Goal: Task Accomplishment & Management: Manage account settings

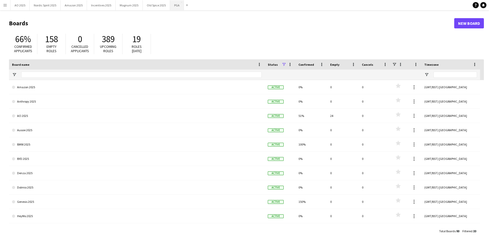
click at [176, 9] on button "PGA Close" at bounding box center [177, 5] width 14 height 10
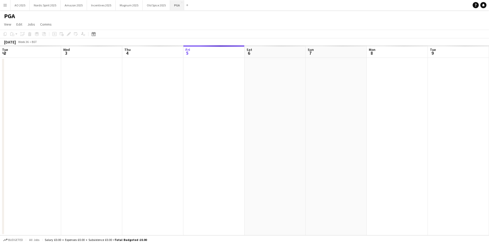
scroll to position [0, 122]
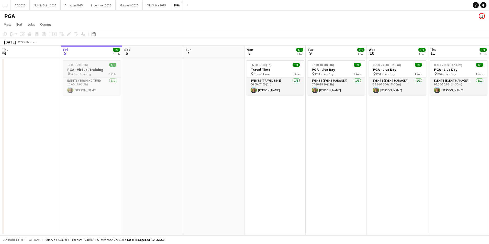
click at [93, 67] on h3 "PGA - Virtual Training" at bounding box center [91, 69] width 57 height 5
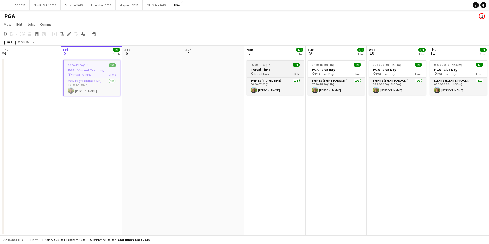
click at [264, 71] on h3 "Travel Time" at bounding box center [274, 69] width 57 height 5
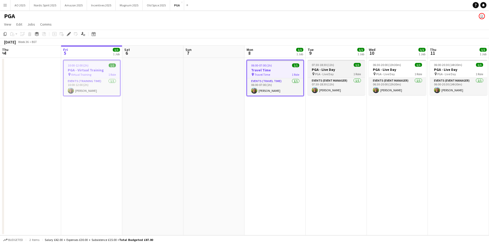
click at [333, 72] on h3 "PGA - Live Day" at bounding box center [336, 69] width 57 height 5
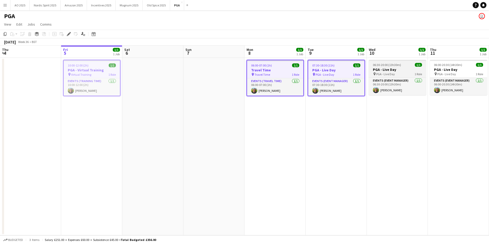
click at [408, 66] on div "06:30-20:00 (13h30m) 1/1" at bounding box center [397, 65] width 57 height 4
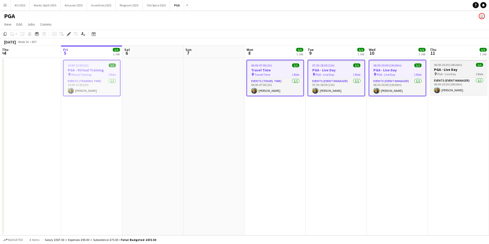
click at [448, 71] on h3 "PGA - Live Day" at bounding box center [458, 69] width 57 height 5
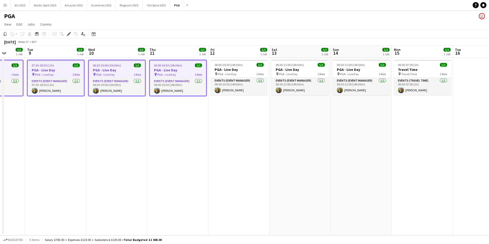
scroll to position [0, 164]
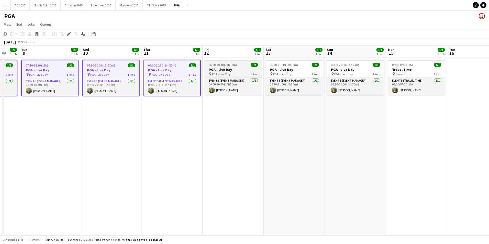
click at [237, 73] on div "pin PGA - Live Day 1 Role" at bounding box center [233, 74] width 57 height 4
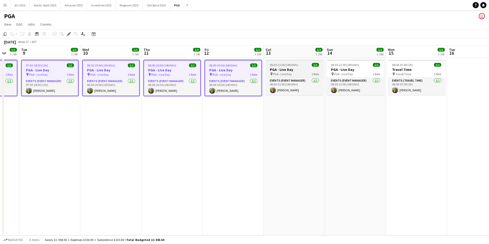
click at [289, 71] on h3 "PGA - Live Day" at bounding box center [294, 69] width 57 height 5
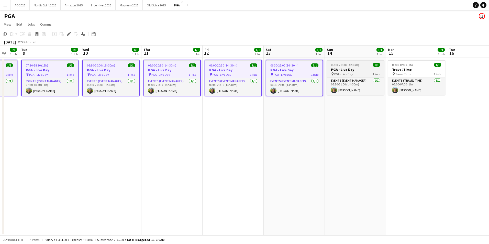
click at [329, 72] on div "pin PGA - Live Day 1 Role" at bounding box center [355, 74] width 57 height 4
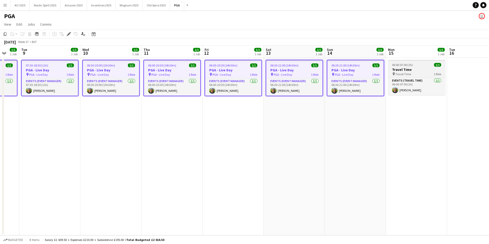
click at [405, 71] on h3 "Travel Time" at bounding box center [416, 69] width 57 height 5
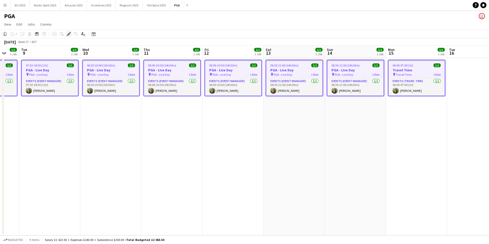
click at [67, 35] on icon at bounding box center [67, 35] width 1 height 1
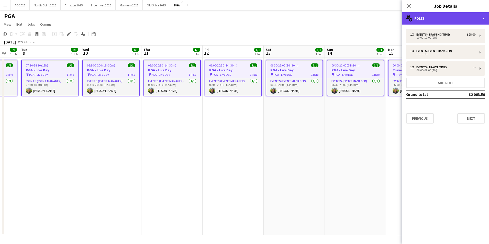
click at [423, 17] on div "multiple-users-add Roles" at bounding box center [445, 18] width 87 height 12
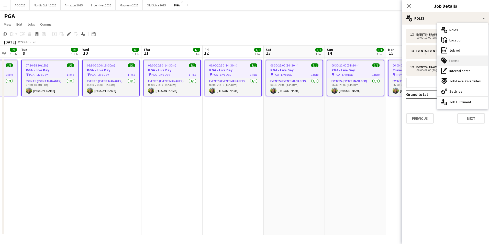
click at [454, 60] on span "Labels" at bounding box center [454, 60] width 10 height 5
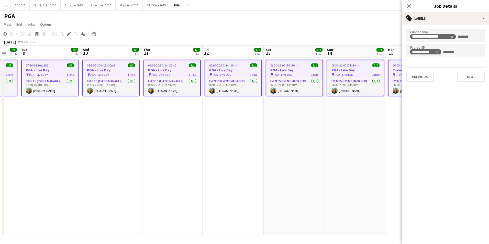
click at [436, 54] on icon "Remove tag" at bounding box center [437, 52] width 4 height 4
type input "*****"
click at [465, 81] on button "Next" at bounding box center [471, 77] width 28 height 10
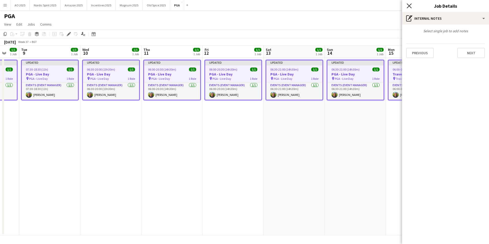
click at [409, 4] on icon "Close pop-in" at bounding box center [409, 5] width 5 height 5
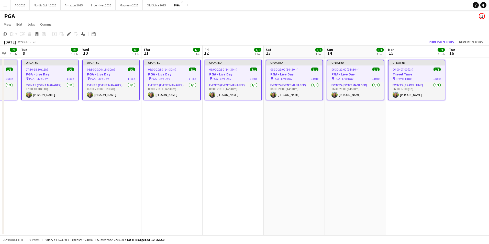
drag, startPoint x: 459, startPoint y: 86, endPoint x: 459, endPoint y: 81, distance: 5.1
click at [459, 86] on app-date-cell at bounding box center [477, 146] width 61 height 177
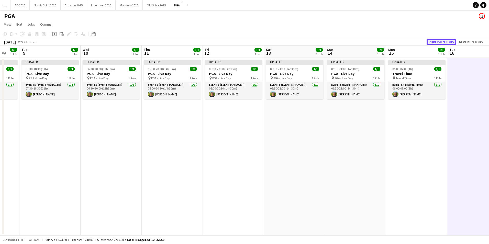
click at [445, 44] on button "Publish 9 jobs" at bounding box center [440, 42] width 29 height 7
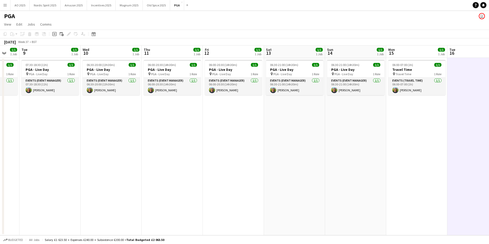
click at [7, 8] on button "Menu" at bounding box center [5, 5] width 10 height 10
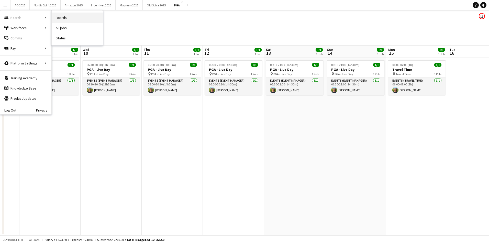
click at [70, 17] on link "Boards" at bounding box center [77, 18] width 51 height 10
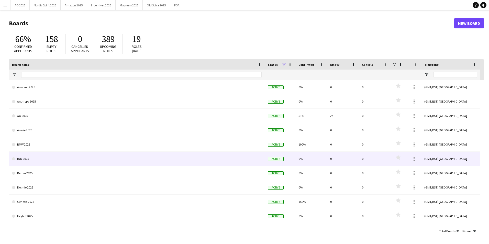
click at [32, 157] on link "BYD 2025" at bounding box center [137, 159] width 250 height 14
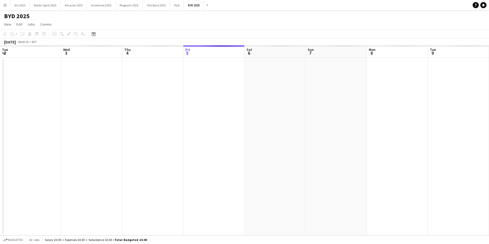
scroll to position [0, 122]
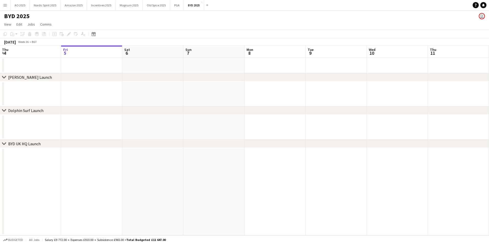
click at [96, 111] on div "chevron-right Dolphin Surf Launch" at bounding box center [244, 110] width 489 height 8
click at [98, 183] on app-date-cell at bounding box center [91, 191] width 61 height 87
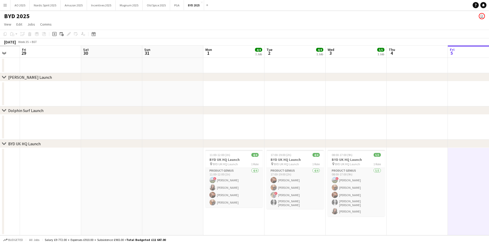
scroll to position [0, 162]
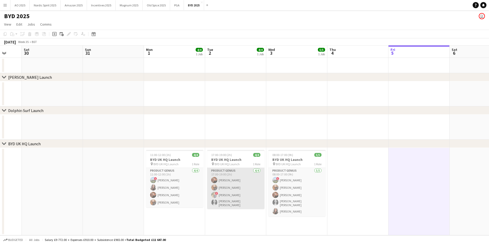
click at [236, 200] on app-card-role "Product Genius [DATE] 17:00-19:00 (2h) [PERSON_NAME] [PERSON_NAME] ! [PERSON_NA…" at bounding box center [235, 188] width 57 height 41
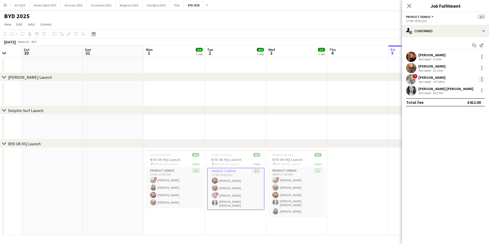
click at [480, 80] on div at bounding box center [482, 79] width 6 height 6
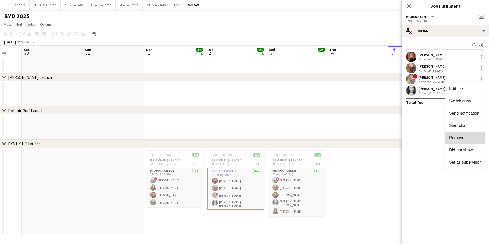
click at [457, 141] on button "Remove" at bounding box center [465, 138] width 40 height 12
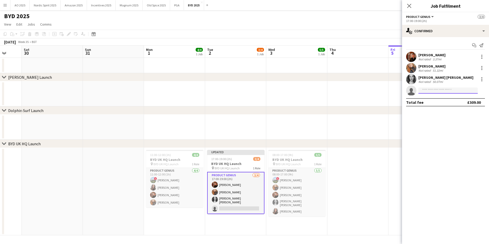
click at [434, 91] on input at bounding box center [447, 90] width 59 height 6
type input "********"
click at [436, 106] on span "[PHONE_NUMBER]" at bounding box center [447, 106] width 51 height 4
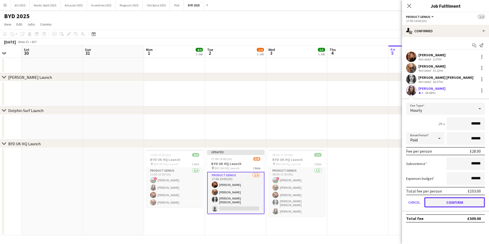
click at [433, 200] on button "Confirm" at bounding box center [454, 202] width 61 height 10
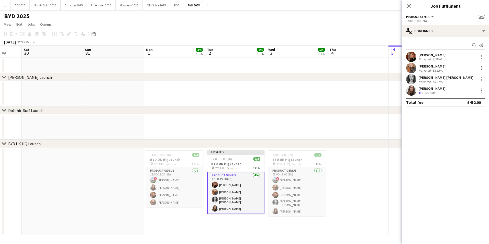
click at [369, 179] on app-date-cell at bounding box center [357, 191] width 61 height 87
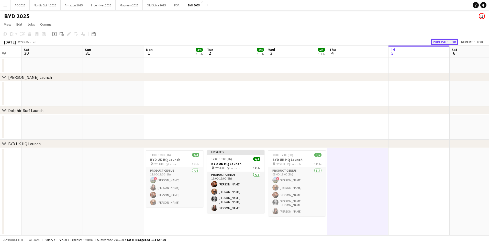
click at [438, 44] on button "Publish 1 job" at bounding box center [444, 42] width 27 height 7
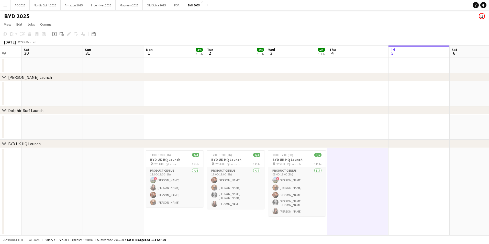
click at [6, 6] on app-icon "Menu" at bounding box center [5, 5] width 4 height 4
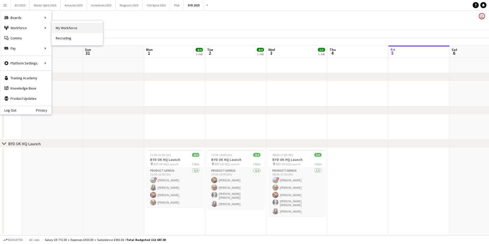
click at [71, 26] on link "My Workforce" at bounding box center [77, 28] width 51 height 10
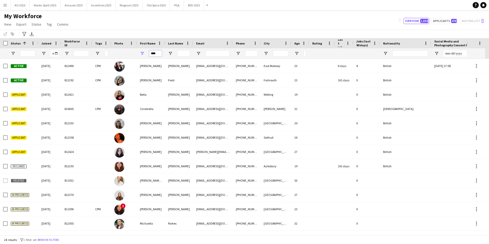
drag, startPoint x: 162, startPoint y: 54, endPoint x: 143, endPoint y: 55, distance: 19.0
click at [144, 55] on div "****" at bounding box center [151, 53] width 28 height 10
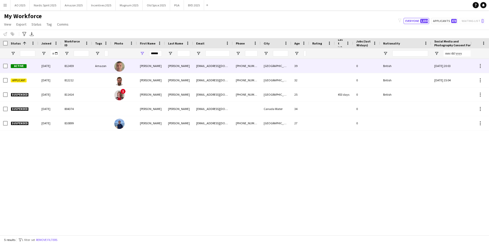
click at [146, 64] on div "[PERSON_NAME]" at bounding box center [151, 66] width 28 height 14
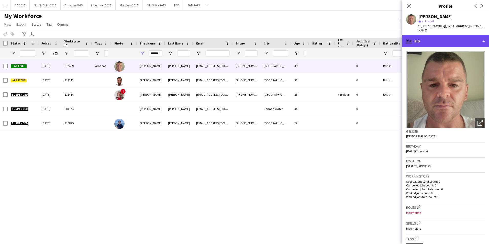
click at [443, 40] on div "profile Bio" at bounding box center [445, 41] width 87 height 12
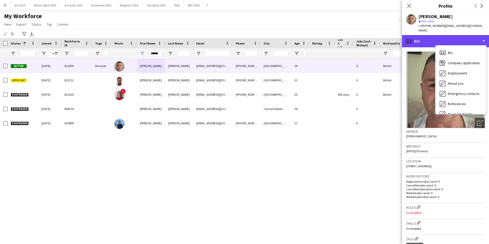
scroll to position [69, 0]
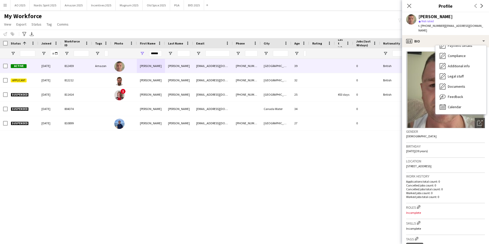
click at [466, 108] on div "Bio Bio Company application Company application Employment Employment About you…" at bounding box center [460, 80] width 51 height 69
click at [463, 104] on div "Calendar Calendar" at bounding box center [460, 107] width 51 height 10
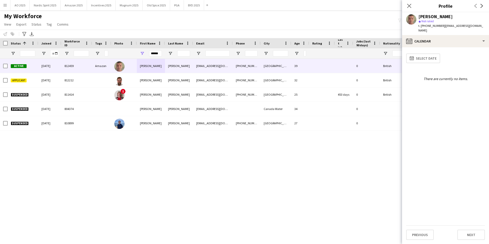
click at [454, 93] on div "calendar-full Select date There are currently no items." at bounding box center [445, 138] width 79 height 174
drag, startPoint x: 454, startPoint y: 93, endPoint x: 428, endPoint y: 103, distance: 28.0
click at [428, 103] on div "calendar-full Select date There are currently no items." at bounding box center [445, 138] width 79 height 174
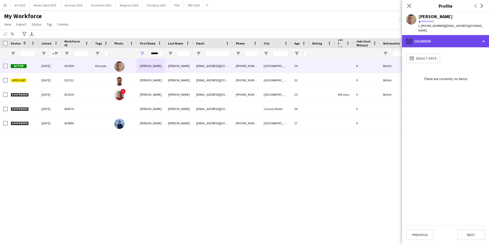
click at [431, 39] on div "calendar-full Calendar" at bounding box center [445, 41] width 87 height 12
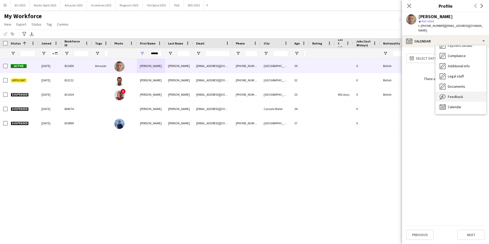
click at [467, 92] on div "Feedback Feedback" at bounding box center [460, 97] width 51 height 10
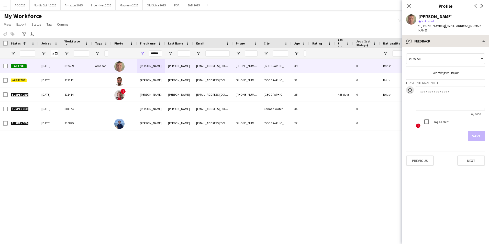
click at [438, 42] on div "bubble-pencil Feedback Bio Bio Company application Company application Employme…" at bounding box center [445, 139] width 87 height 209
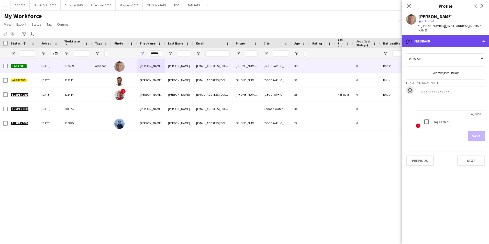
drag, startPoint x: 438, startPoint y: 42, endPoint x: 427, endPoint y: 37, distance: 12.5
click at [427, 37] on div "bubble-pencil Feedback" at bounding box center [445, 41] width 87 height 12
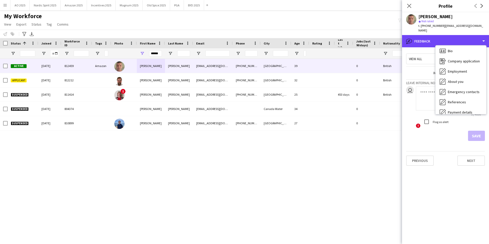
scroll to position [0, 0]
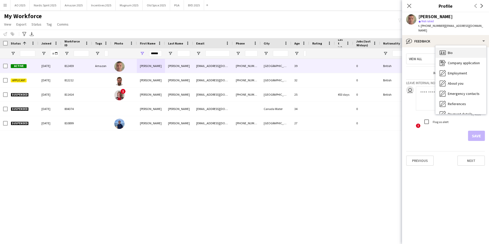
click at [453, 51] on div "Bio Bio" at bounding box center [460, 53] width 51 height 10
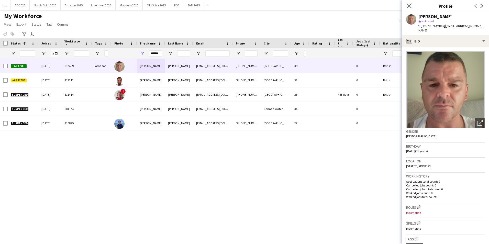
click at [413, 7] on app-icon "Close pop-in" at bounding box center [408, 5] width 7 height 7
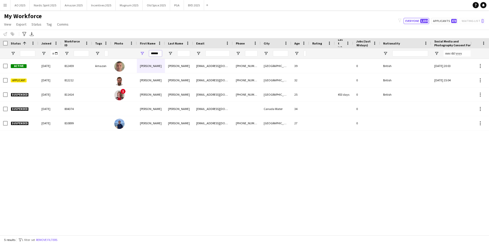
drag, startPoint x: 157, startPoint y: 54, endPoint x: 136, endPoint y: 57, distance: 21.4
click at [136, 57] on div "******" at bounding box center [283, 53] width 566 height 10
click at [159, 55] on input "******" at bounding box center [155, 53] width 13 height 6
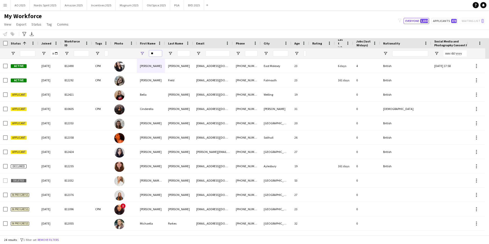
type input "*"
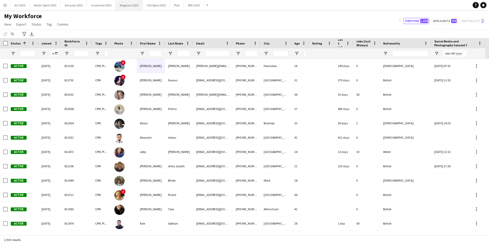
click at [120, 8] on button "Magnum 2025 Close" at bounding box center [129, 5] width 27 height 10
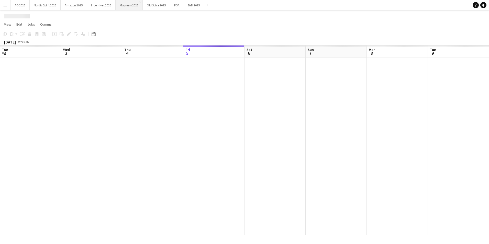
scroll to position [0, 122]
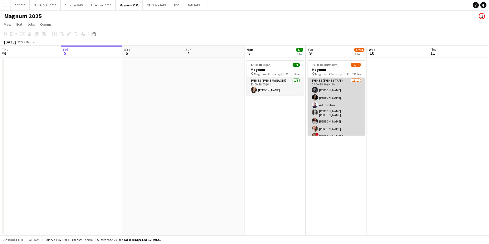
click at [309, 107] on app-card-role "Events (Event Staff) [DATE] 09:00-18:30 (9h30m) [PERSON_NAME] [PERSON_NAME] [PE…" at bounding box center [336, 128] width 57 height 100
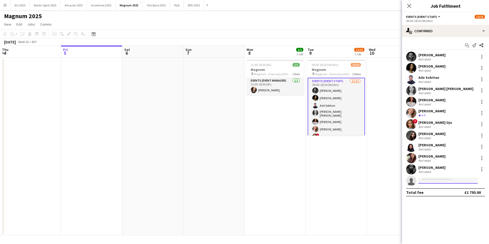
click at [443, 180] on input at bounding box center [447, 180] width 59 height 6
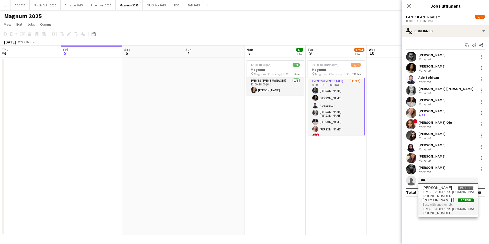
type input "****"
click at [435, 202] on span "[PERSON_NAME] [PERSON_NAME]" at bounding box center [439, 200] width 35 height 4
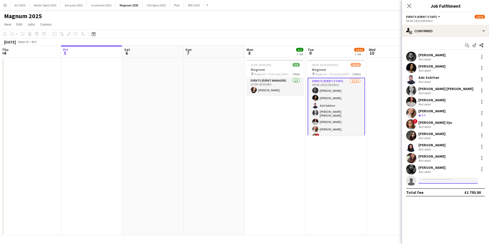
click at [429, 179] on input at bounding box center [447, 180] width 59 height 6
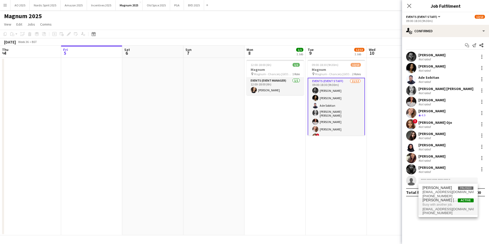
click at [459, 210] on span "[EMAIL_ADDRESS][DOMAIN_NAME]" at bounding box center [447, 209] width 51 height 4
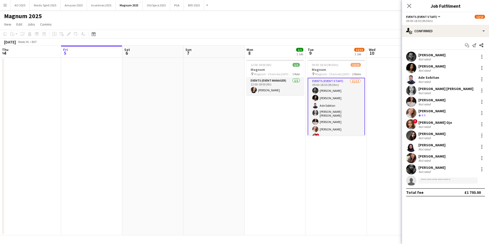
click at [209, 174] on app-date-cell at bounding box center [213, 146] width 61 height 177
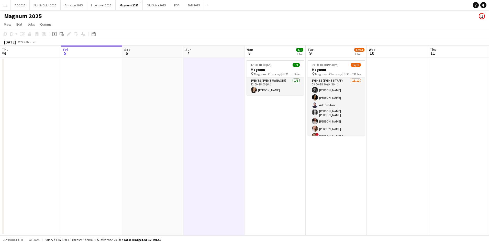
click at [5, 4] on app-icon "Menu" at bounding box center [5, 5] width 4 height 4
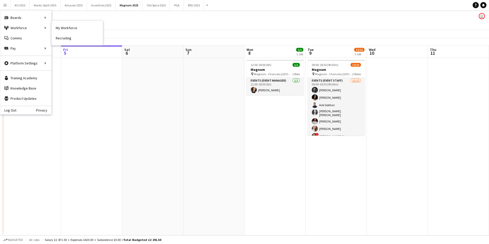
click at [62, 31] on link "My Workforce" at bounding box center [77, 28] width 51 height 10
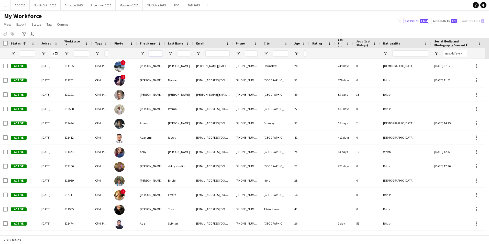
click at [155, 55] on input "First Name Filter Input" at bounding box center [155, 53] width 13 height 6
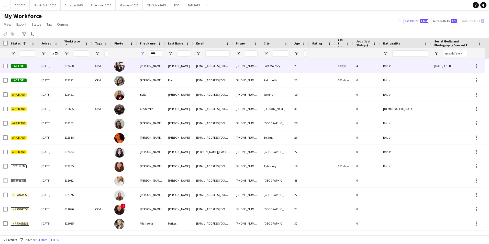
click at [139, 67] on div "[PERSON_NAME]" at bounding box center [151, 66] width 28 height 14
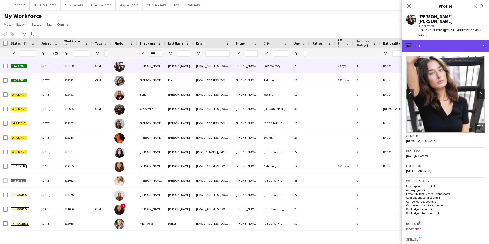
click at [425, 40] on div "profile Bio" at bounding box center [445, 46] width 87 height 12
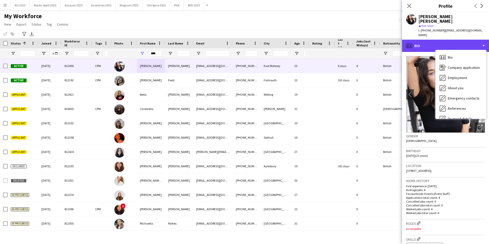
scroll to position [69, 0]
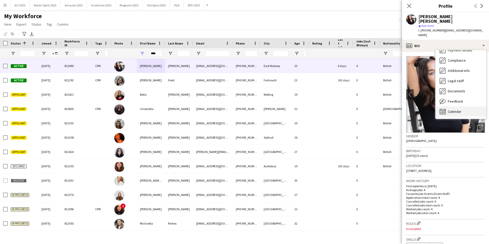
click at [472, 106] on div "Calendar Calendar" at bounding box center [460, 111] width 51 height 10
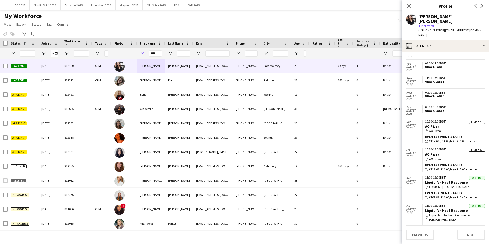
scroll to position [67, 0]
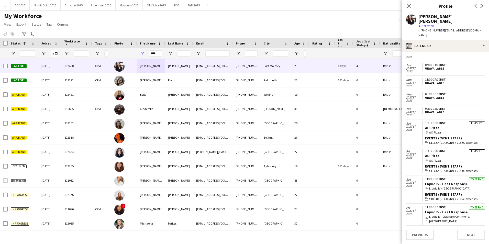
click at [443, 110] on div "Unavailable" at bounding box center [454, 112] width 58 height 4
click at [419, 107] on span "Tue" at bounding box center [414, 108] width 16 height 3
click at [409, 110] on span "[DATE]" at bounding box center [414, 111] width 16 height 3
click at [408, 7] on icon at bounding box center [409, 5] width 5 height 5
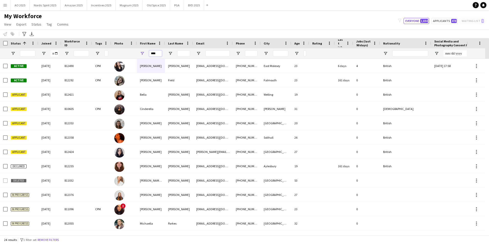
drag, startPoint x: 158, startPoint y: 54, endPoint x: 143, endPoint y: 54, distance: 15.1
click at [143, 54] on div "****" at bounding box center [151, 53] width 28 height 10
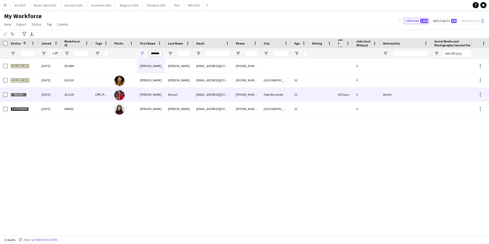
type input "*******"
click at [143, 95] on div "[PERSON_NAME]" at bounding box center [151, 94] width 28 height 14
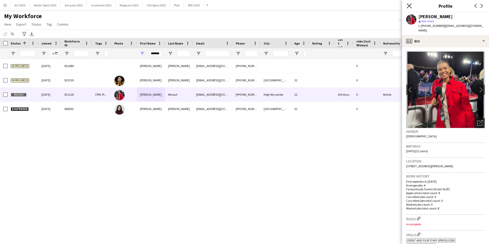
click at [408, 6] on icon "Close pop-in" at bounding box center [409, 5] width 5 height 5
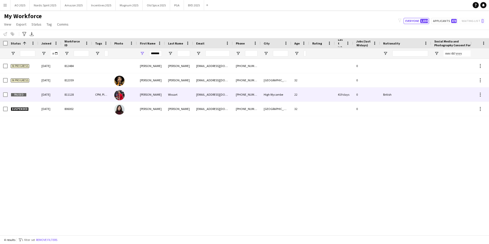
click at [148, 99] on div "[PERSON_NAME]" at bounding box center [151, 94] width 28 height 14
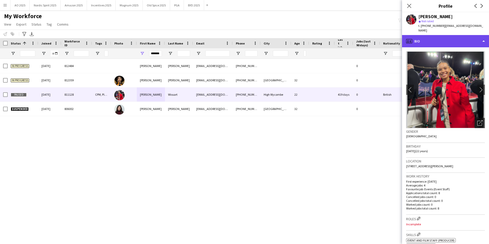
click at [451, 41] on div "profile Bio" at bounding box center [445, 41] width 87 height 12
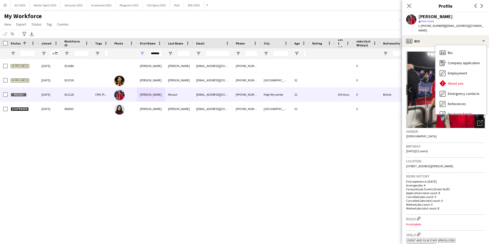
click at [475, 118] on div "Open photos pop-in" at bounding box center [480, 123] width 10 height 10
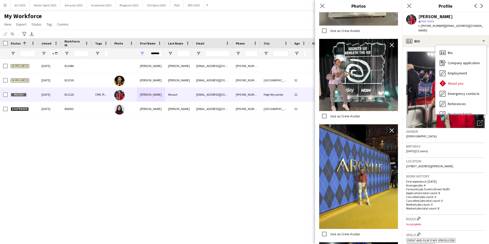
scroll to position [405, 0]
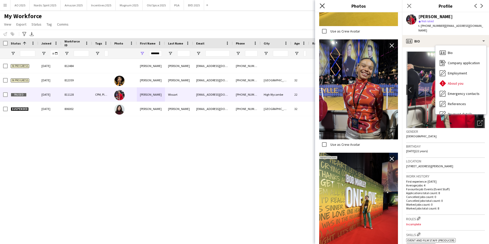
click at [322, 4] on icon "Close pop-in" at bounding box center [322, 5] width 5 height 5
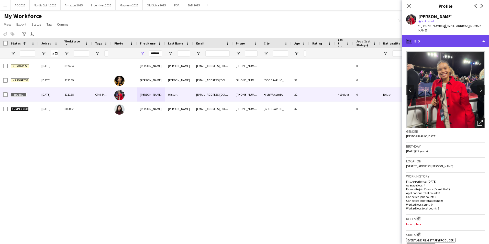
click at [442, 38] on div "profile Bio" at bounding box center [445, 41] width 87 height 12
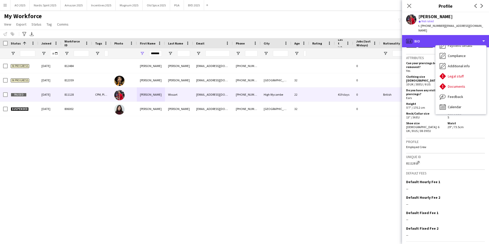
scroll to position [236, 0]
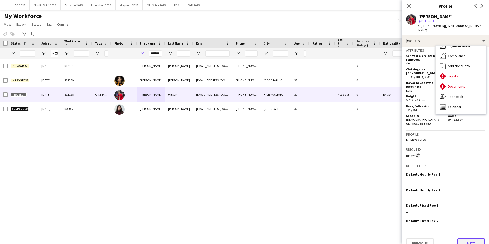
click at [462, 238] on button "Next" at bounding box center [471, 243] width 28 height 10
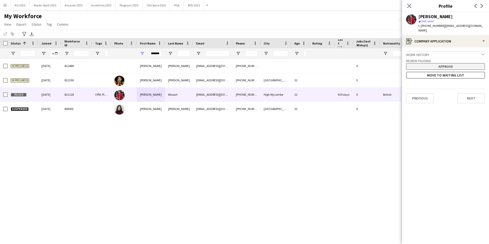
click at [438, 63] on button "Approve" at bounding box center [445, 66] width 79 height 7
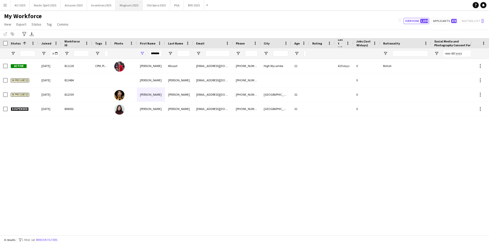
click at [121, 6] on button "Magnum 2025 Close" at bounding box center [129, 5] width 27 height 10
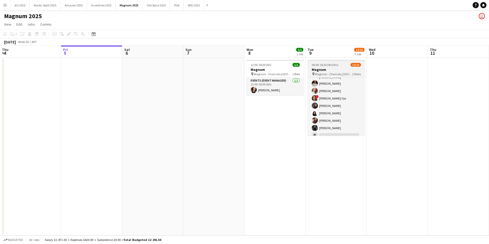
scroll to position [51, 0]
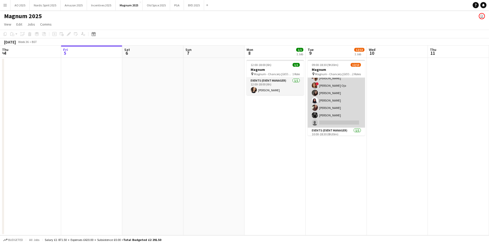
click at [347, 124] on app-card-role "Events (Event Staff) [DATE] 09:00-18:30 (9h30m) [PERSON_NAME] [PERSON_NAME] [PE…" at bounding box center [336, 77] width 57 height 100
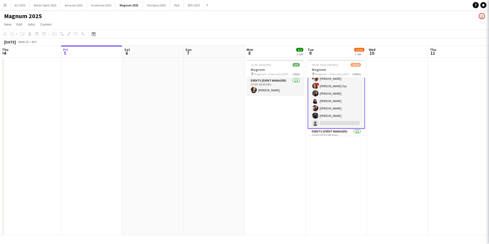
scroll to position [51, 0]
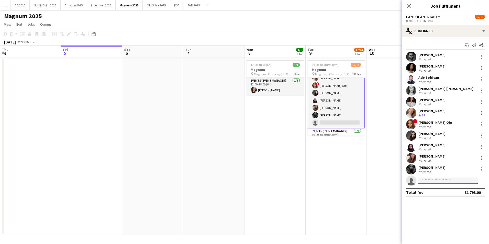
click at [445, 180] on input at bounding box center [447, 180] width 59 height 6
type input "*****"
click at [443, 194] on span "[PHONE_NUMBER]" at bounding box center [447, 196] width 51 height 4
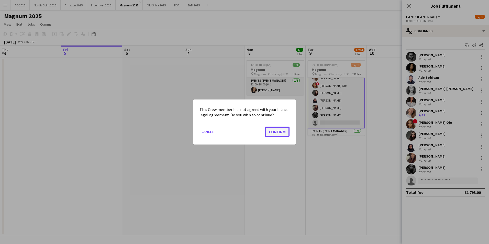
click at [282, 135] on button "Confirm" at bounding box center [277, 132] width 25 height 10
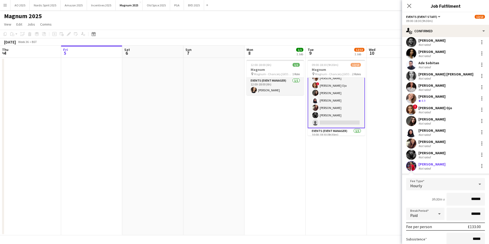
scroll to position [15, 0]
click at [456, 74] on div "[PERSON_NAME] [PERSON_NAME] Not rated" at bounding box center [445, 75] width 87 height 10
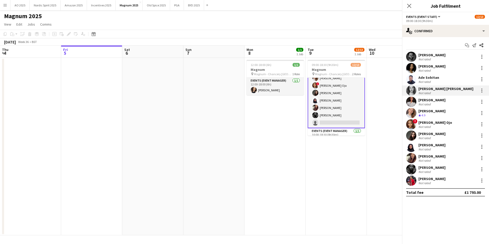
scroll to position [0, 0]
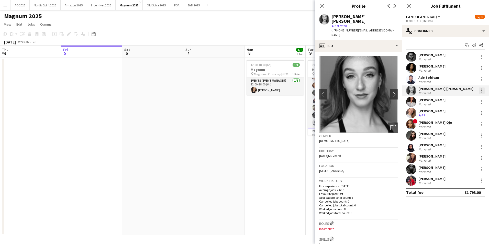
click at [481, 92] on div at bounding box center [482, 90] width 6 height 6
click at [474, 100] on span "Edit fee" at bounding box center [465, 100] width 32 height 5
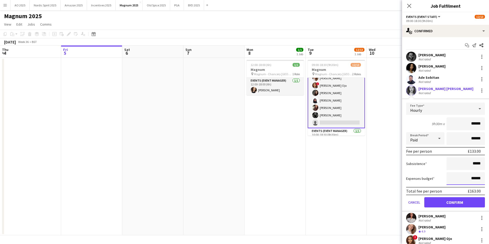
drag, startPoint x: 469, startPoint y: 178, endPoint x: 472, endPoint y: 178, distance: 2.8
click at [470, 178] on input "******" at bounding box center [465, 178] width 38 height 13
type input "**"
type input "***"
click at [462, 203] on button "Confirm" at bounding box center [454, 202] width 61 height 10
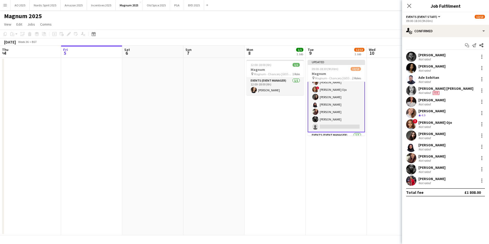
click at [395, 176] on app-date-cell at bounding box center [397, 146] width 61 height 177
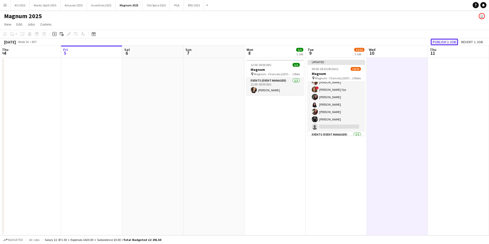
click at [444, 45] on button "Publish 1 job" at bounding box center [444, 42] width 27 height 7
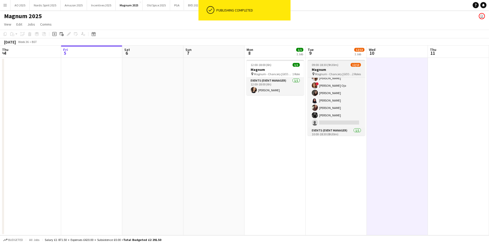
scroll to position [0, 0]
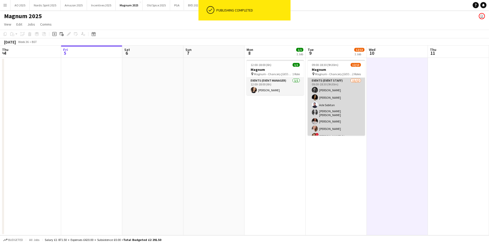
click at [351, 123] on app-card-role "Events (Event Staff) [DATE] 09:00-18:30 (9h30m) [PERSON_NAME] [PERSON_NAME] [PE…" at bounding box center [336, 128] width 57 height 100
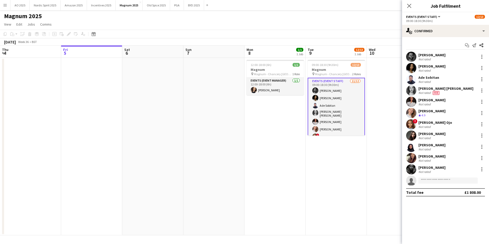
click at [425, 91] on div "Not rated" at bounding box center [424, 93] width 13 height 4
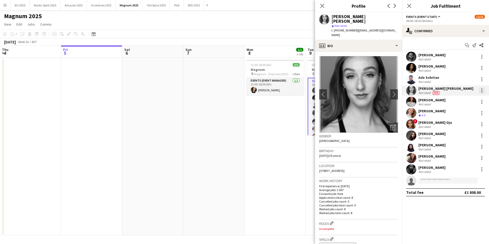
click at [483, 92] on div at bounding box center [482, 90] width 6 height 6
click at [468, 103] on button "Edit fee" at bounding box center [465, 100] width 40 height 12
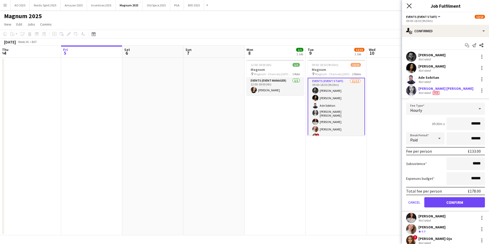
click at [410, 6] on icon at bounding box center [409, 5] width 5 height 5
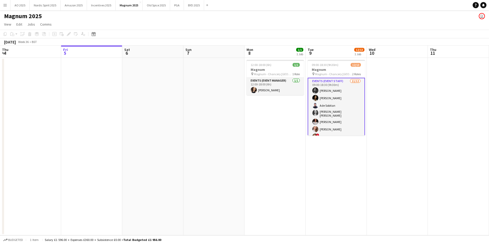
click at [411, 81] on app-date-cell at bounding box center [397, 146] width 61 height 177
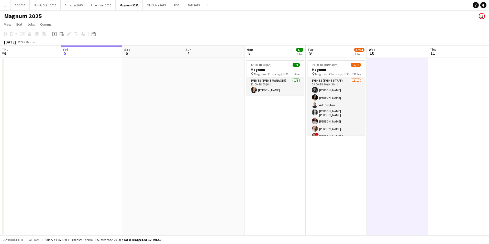
click at [5, 6] on app-icon "Menu" at bounding box center [5, 5] width 4 height 4
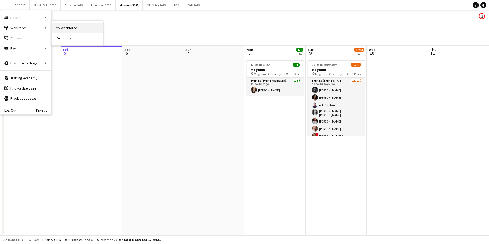
click at [61, 27] on link "My Workforce" at bounding box center [77, 28] width 51 height 10
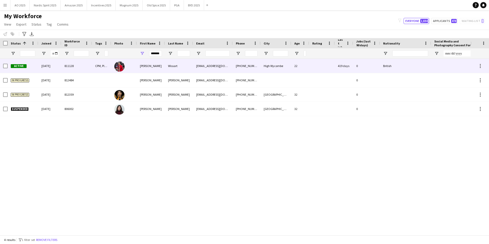
click at [160, 70] on div "[PERSON_NAME]" at bounding box center [151, 66] width 28 height 14
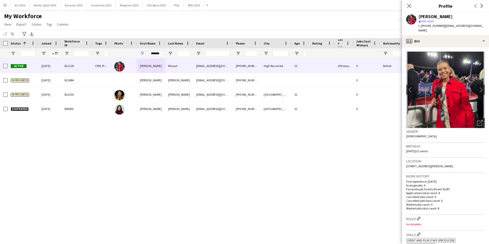
drag, startPoint x: 471, startPoint y: 26, endPoint x: 444, endPoint y: 28, distance: 27.7
click at [444, 28] on div "[PERSON_NAME] star Not rated t. [PHONE_NUMBER] | [EMAIL_ADDRESS][DOMAIN_NAME]" at bounding box center [445, 23] width 87 height 23
copy span "[EMAIL_ADDRESS][DOMAIN_NAME]"
click at [123, 6] on button "Magnum 2025 Close" at bounding box center [129, 5] width 27 height 10
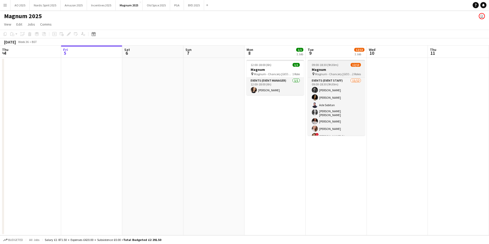
scroll to position [59, 0]
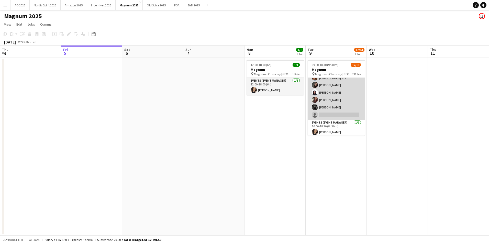
click at [340, 111] on app-card-role "Events (Event Staff) [DATE] 09:00-18:30 (9h30m) [PERSON_NAME] [PERSON_NAME] [PE…" at bounding box center [336, 69] width 57 height 100
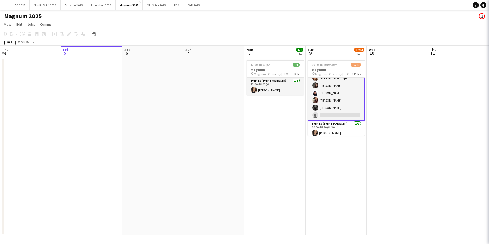
scroll to position [59, 0]
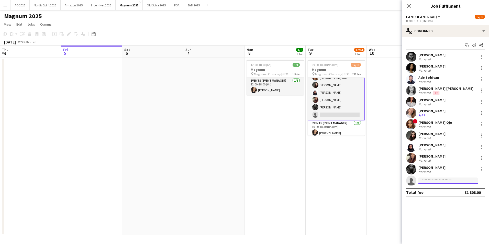
click at [427, 180] on input at bounding box center [447, 180] width 59 height 6
type input "******"
click at [432, 196] on span "[PHONE_NUMBER]" at bounding box center [447, 196] width 51 height 4
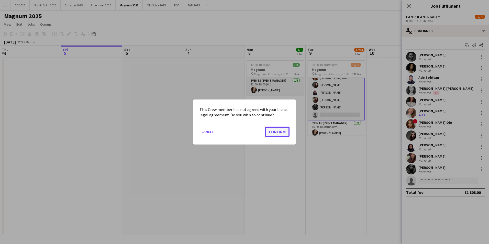
click at [279, 132] on button "Confirm" at bounding box center [277, 132] width 25 height 10
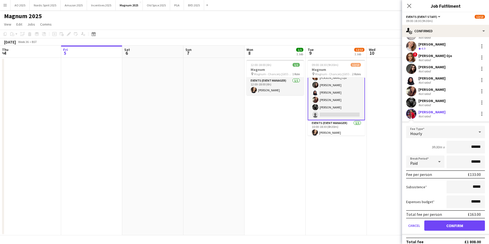
scroll to position [69, 0]
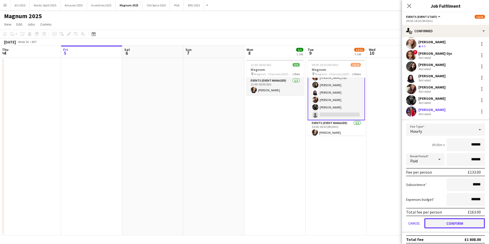
click at [471, 219] on button "Confirm" at bounding box center [454, 223] width 61 height 10
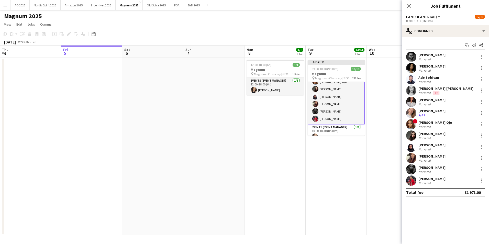
scroll to position [0, 0]
click at [379, 135] on app-date-cell at bounding box center [397, 146] width 61 height 177
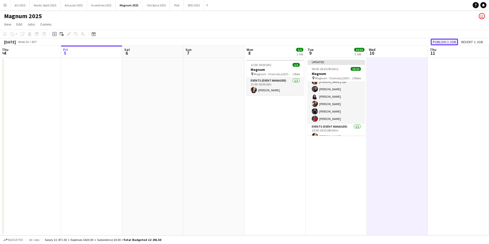
click at [446, 43] on button "Publish 1 job" at bounding box center [444, 42] width 27 height 7
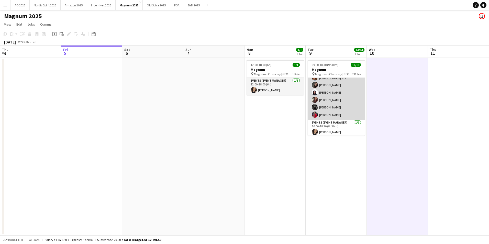
click at [328, 110] on app-card-role "Events (Event Staff) [DATE] 09:00-18:30 (9h30m) [PERSON_NAME] [PERSON_NAME] [PE…" at bounding box center [336, 69] width 57 height 100
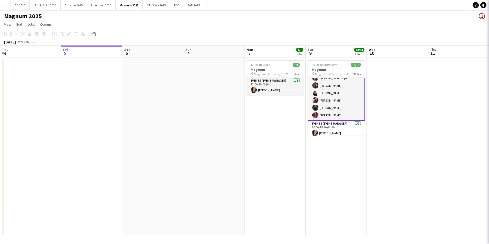
scroll to position [59, 0]
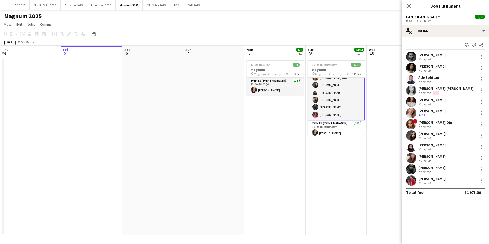
click at [408, 182] on app-user-avatar at bounding box center [411, 180] width 10 height 10
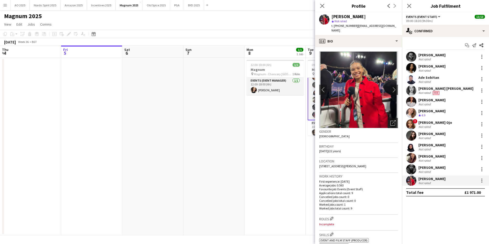
drag, startPoint x: 394, startPoint y: 25, endPoint x: 356, endPoint y: 26, distance: 38.4
click at [356, 26] on div "[PERSON_NAME] star Not rated t. [PHONE_NUMBER] | [EMAIL_ADDRESS][DOMAIN_NAME]" at bounding box center [358, 23] width 87 height 23
copy span "[EMAIL_ADDRESS][DOMAIN_NAME]"
drag, startPoint x: 354, startPoint y: 24, endPoint x: 340, endPoint y: 29, distance: 14.6
click at [340, 29] on div "[PERSON_NAME] star Not rated t. [PHONE_NUMBER] | [EMAIL_ADDRESS][DOMAIN_NAME]" at bounding box center [358, 23] width 87 height 23
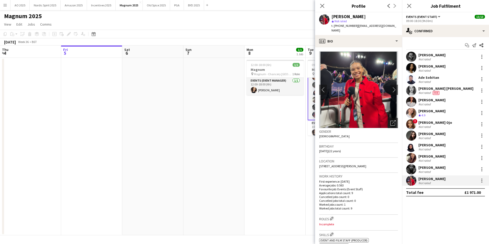
drag, startPoint x: 340, startPoint y: 29, endPoint x: 392, endPoint y: 17, distance: 53.2
click at [393, 17] on div "[PERSON_NAME] star Not rated t. [PHONE_NUMBER] | [EMAIL_ADDRESS][DOMAIN_NAME]" at bounding box center [358, 23] width 87 height 23
drag, startPoint x: 355, startPoint y: 26, endPoint x: 339, endPoint y: 26, distance: 16.1
click at [339, 26] on span "t. [PHONE_NUMBER]" at bounding box center [344, 26] width 27 height 4
copy span "07460256869"
